Goal: Check status: Check status

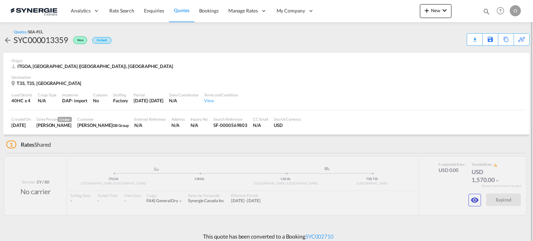
scroll to position [4, 0]
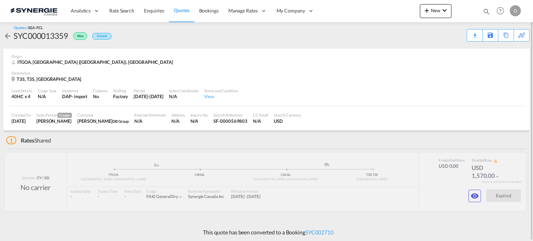
click at [486, 10] on md-icon "icon-magnify" at bounding box center [487, 12] width 8 height 8
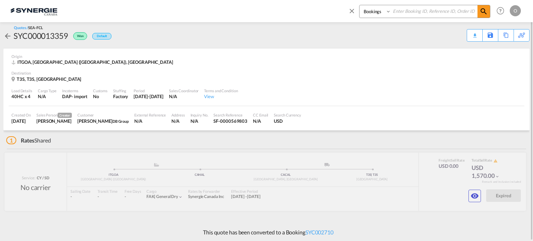
click at [369, 11] on select "Bookings Quotes Enquiries" at bounding box center [375, 11] width 33 height 12
select select "Quotes"
click at [359, 5] on select "Bookings Quotes Enquiries" at bounding box center [375, 11] width 33 height 12
click at [408, 14] on input at bounding box center [434, 11] width 86 height 12
paste input "SYC000013359"
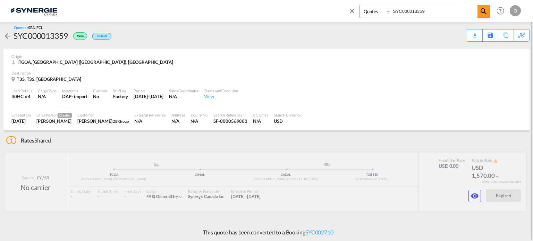
click at [409, 14] on input "SYC000013359" at bounding box center [434, 11] width 86 height 12
type input "SYC000013359"
click at [483, 12] on md-icon "icon-magnify" at bounding box center [484, 11] width 8 height 8
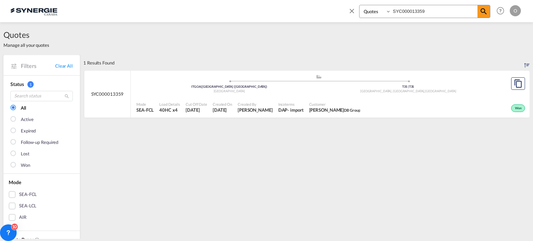
click at [225, 111] on span "[DATE]" at bounding box center [222, 110] width 19 height 6
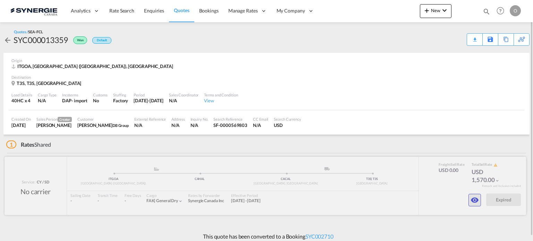
click at [473, 198] on md-icon "icon-eye" at bounding box center [475, 200] width 8 height 8
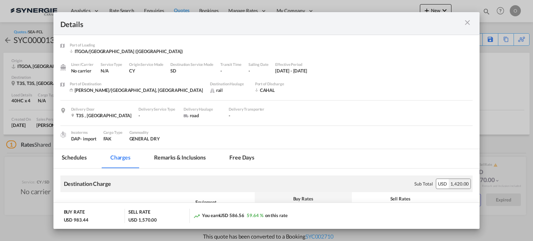
click at [465, 24] on md-icon "icon-close m-3 fg-AAA8AD cursor" at bounding box center [467, 22] width 8 height 8
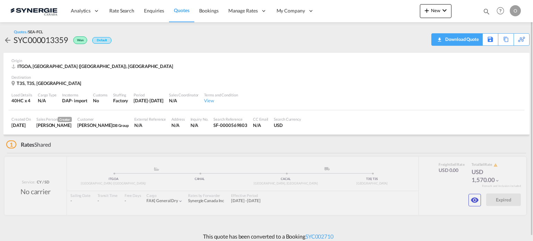
click at [442, 40] on md-icon "icon-download" at bounding box center [439, 37] width 8 height 5
